Goal: Information Seeking & Learning: Learn about a topic

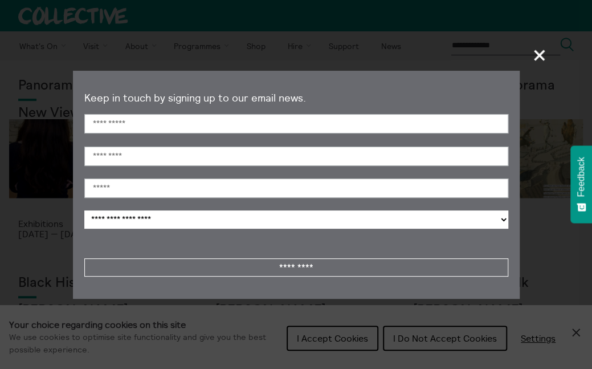
click at [538, 52] on span "+" at bounding box center [540, 55] width 34 height 34
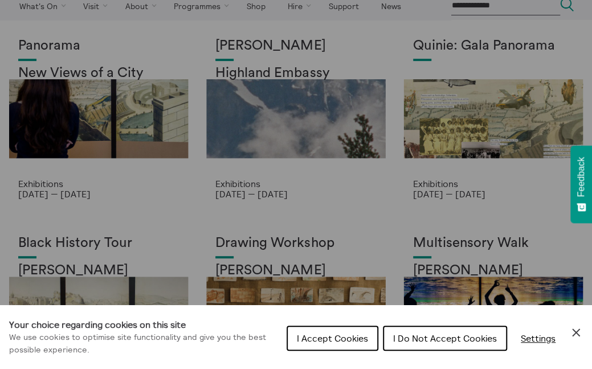
scroll to position [39, 0]
click at [474, 52] on div "Cookie preferences" at bounding box center [296, 184] width 592 height 369
click at [471, 197] on div "Cookie preferences" at bounding box center [296, 184] width 592 height 369
click at [472, 123] on div "Cookie preferences" at bounding box center [296, 184] width 592 height 369
click at [145, 110] on div "Cookie preferences" at bounding box center [296, 184] width 592 height 369
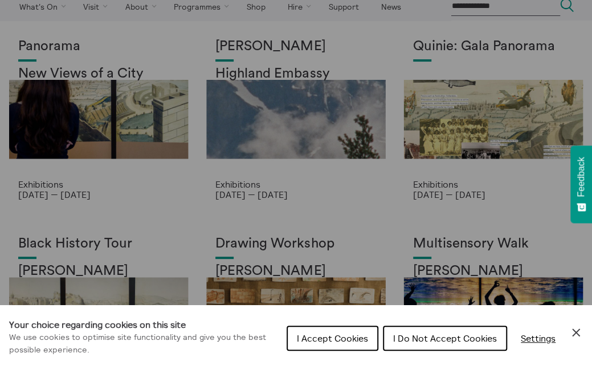
click at [145, 110] on div "Cookie preferences" at bounding box center [296, 184] width 592 height 369
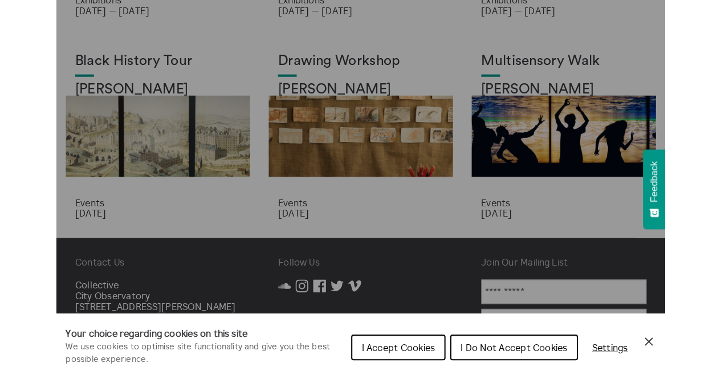
scroll to position [234, 0]
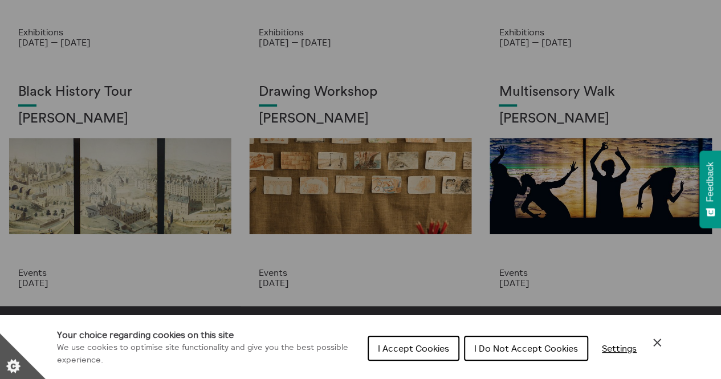
click at [387, 347] on span "I Accept Cookies" at bounding box center [413, 348] width 71 height 11
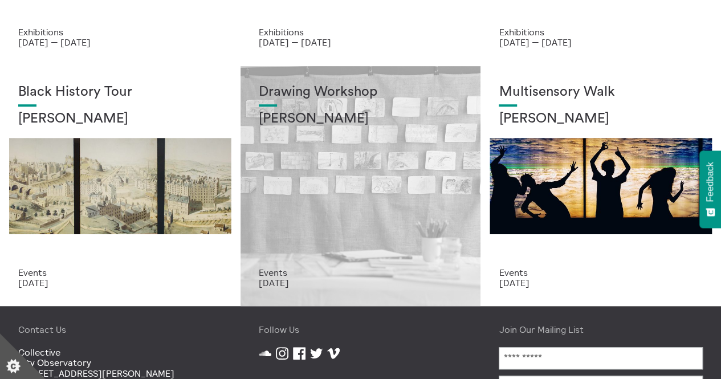
scroll to position [0, 0]
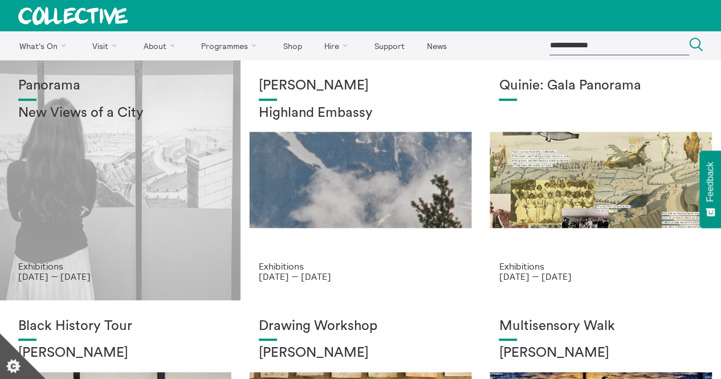
click at [132, 156] on div "Panorama New Views of a City" at bounding box center [120, 169] width 204 height 183
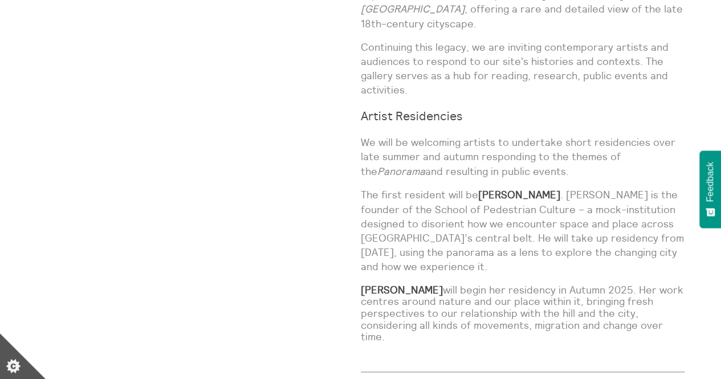
scroll to position [906, 0]
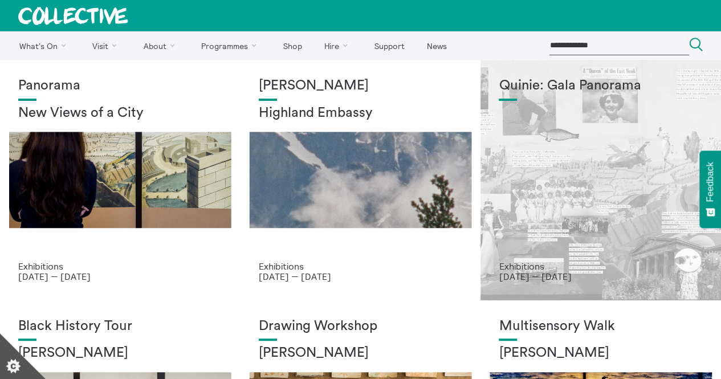
click at [557, 217] on div "Quinie: Gala Panorama" at bounding box center [601, 169] width 204 height 183
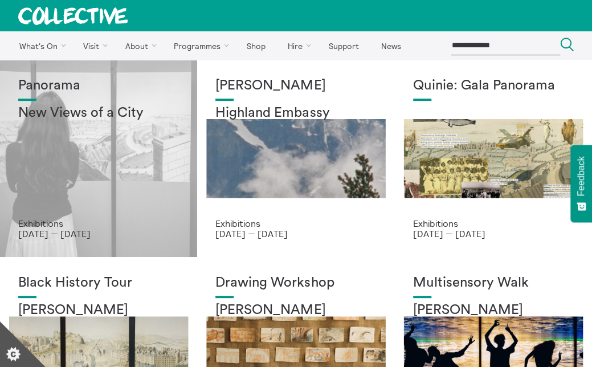
click at [164, 183] on div "Panorama New Views of a City" at bounding box center [98, 148] width 161 height 140
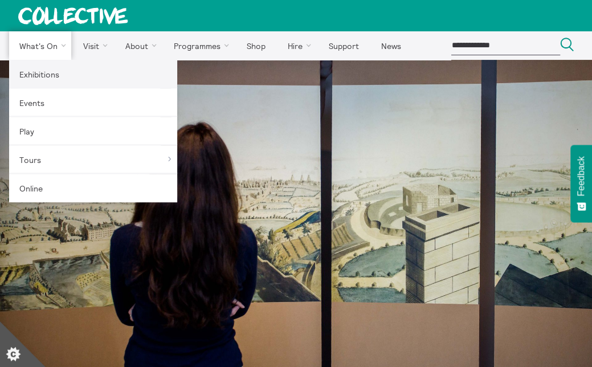
click at [75, 74] on link "Exhibitions" at bounding box center [93, 74] width 168 height 28
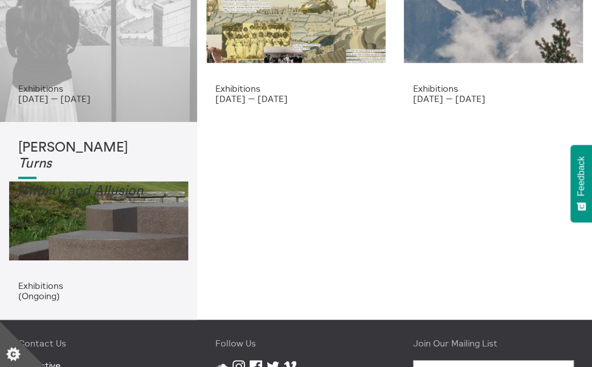
scroll to position [143, 0]
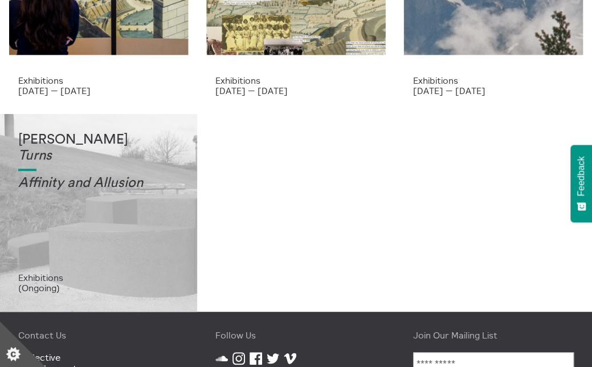
click at [145, 201] on div "[PERSON_NAME] Turns Affinity and Allusi on" at bounding box center [98, 202] width 161 height 140
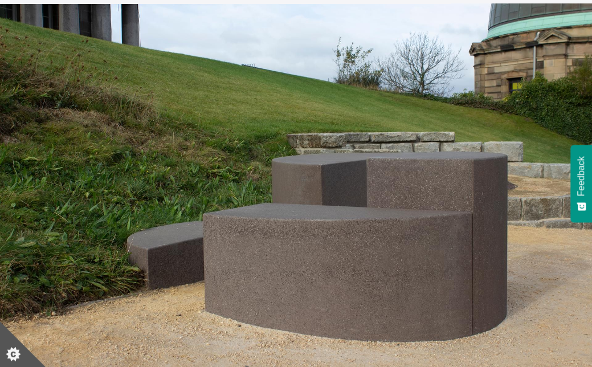
scroll to position [57, 0]
